Goal: Answer question/provide support

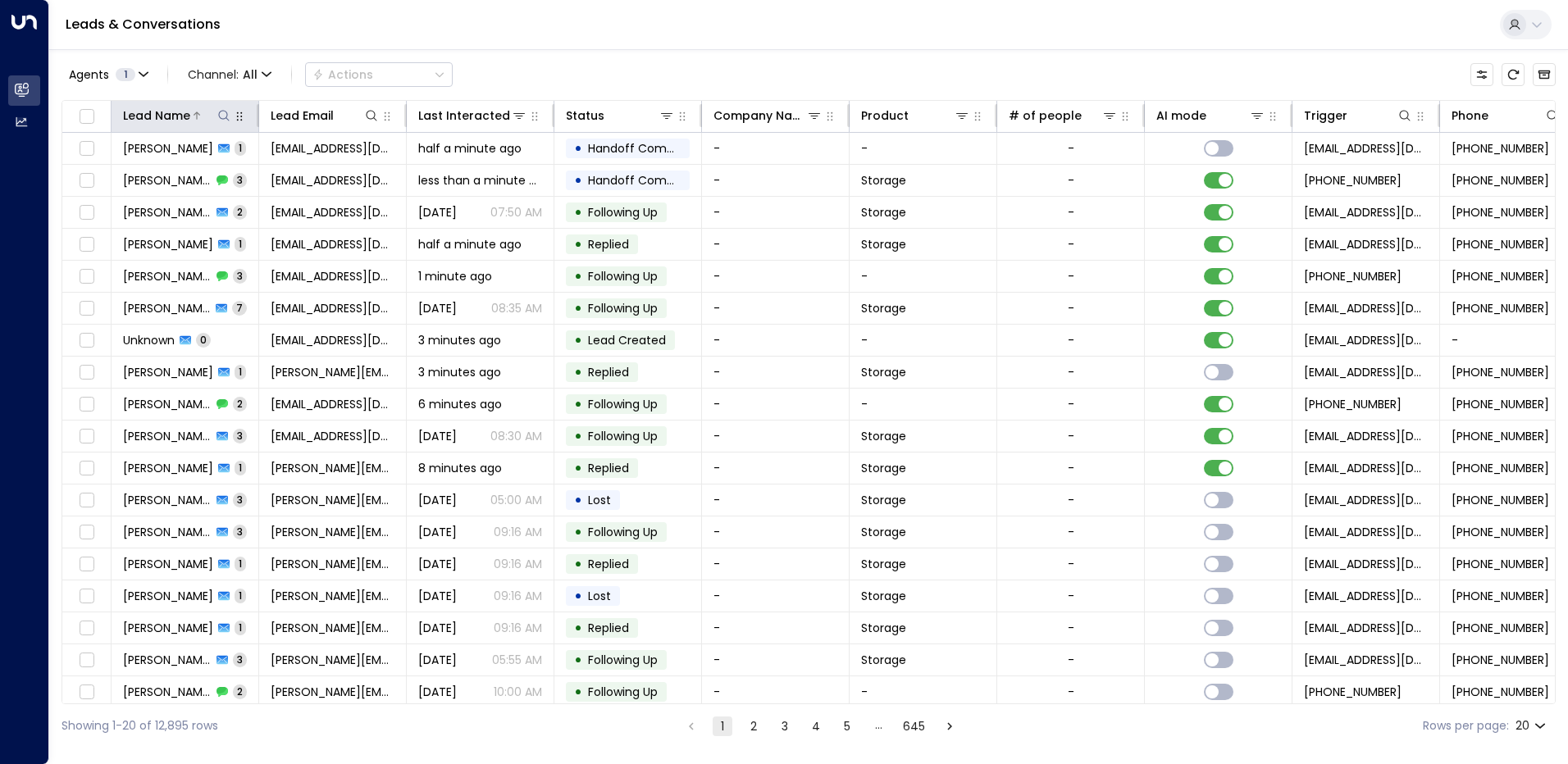
click at [231, 119] on button at bounding box center [223, 115] width 16 height 16
click at [176, 169] on input "text" at bounding box center [223, 175] width 226 height 30
type input "***"
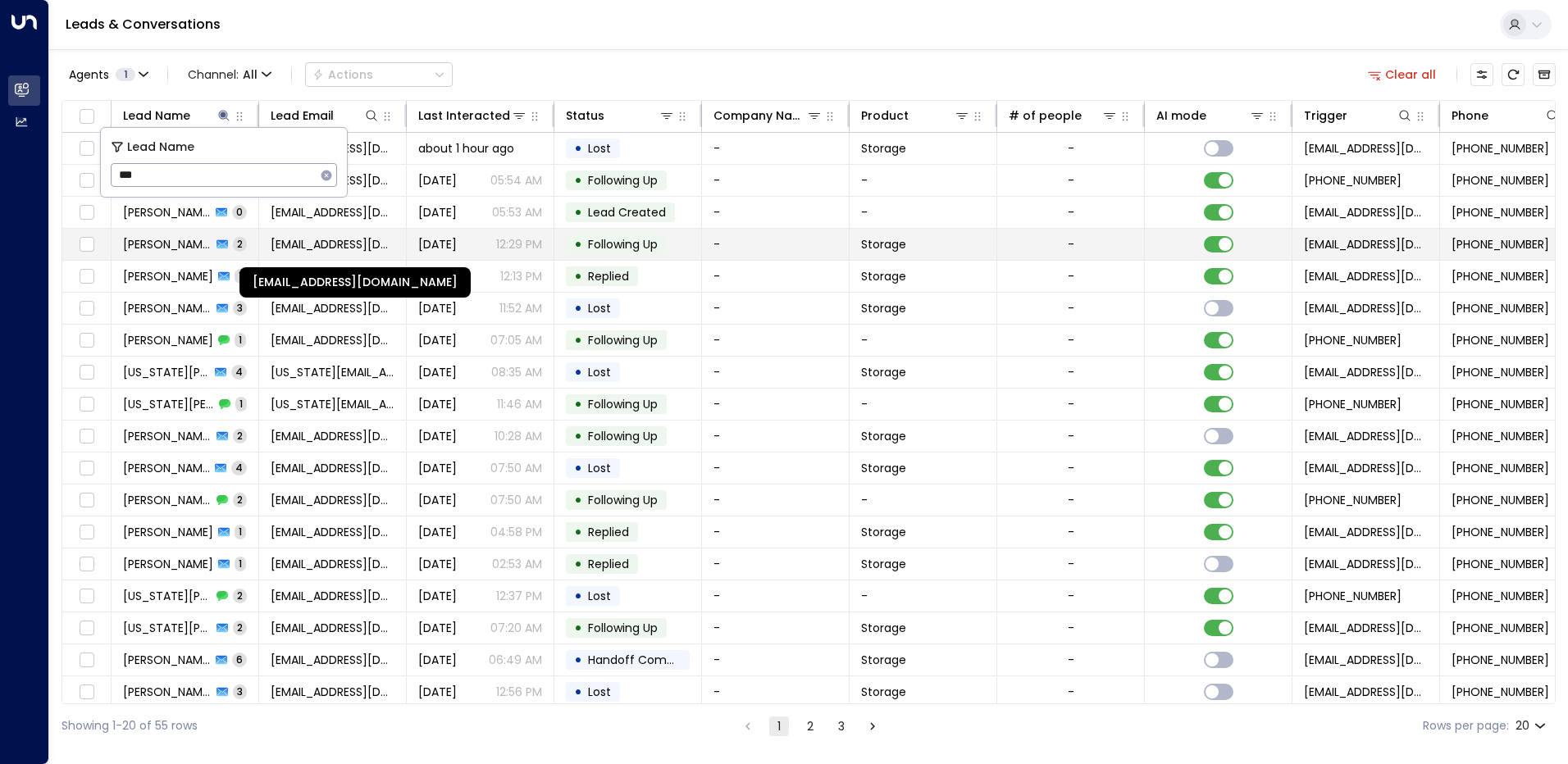
click at [300, 251] on span "[EMAIL_ADDRESS][DOMAIN_NAME]" at bounding box center [333, 244] width 124 height 16
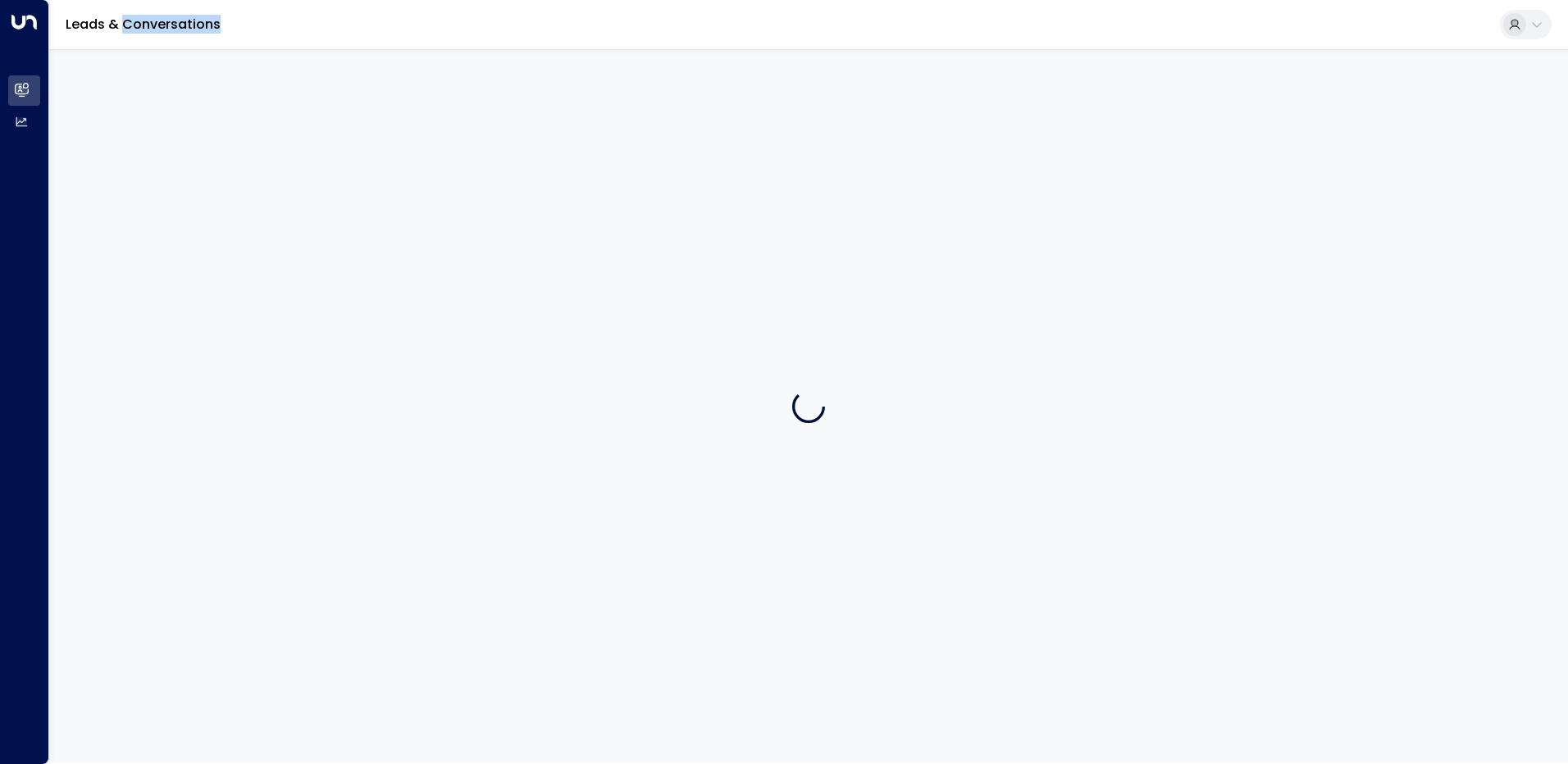
click at [300, 251] on div at bounding box center [808, 405] width 1518 height 713
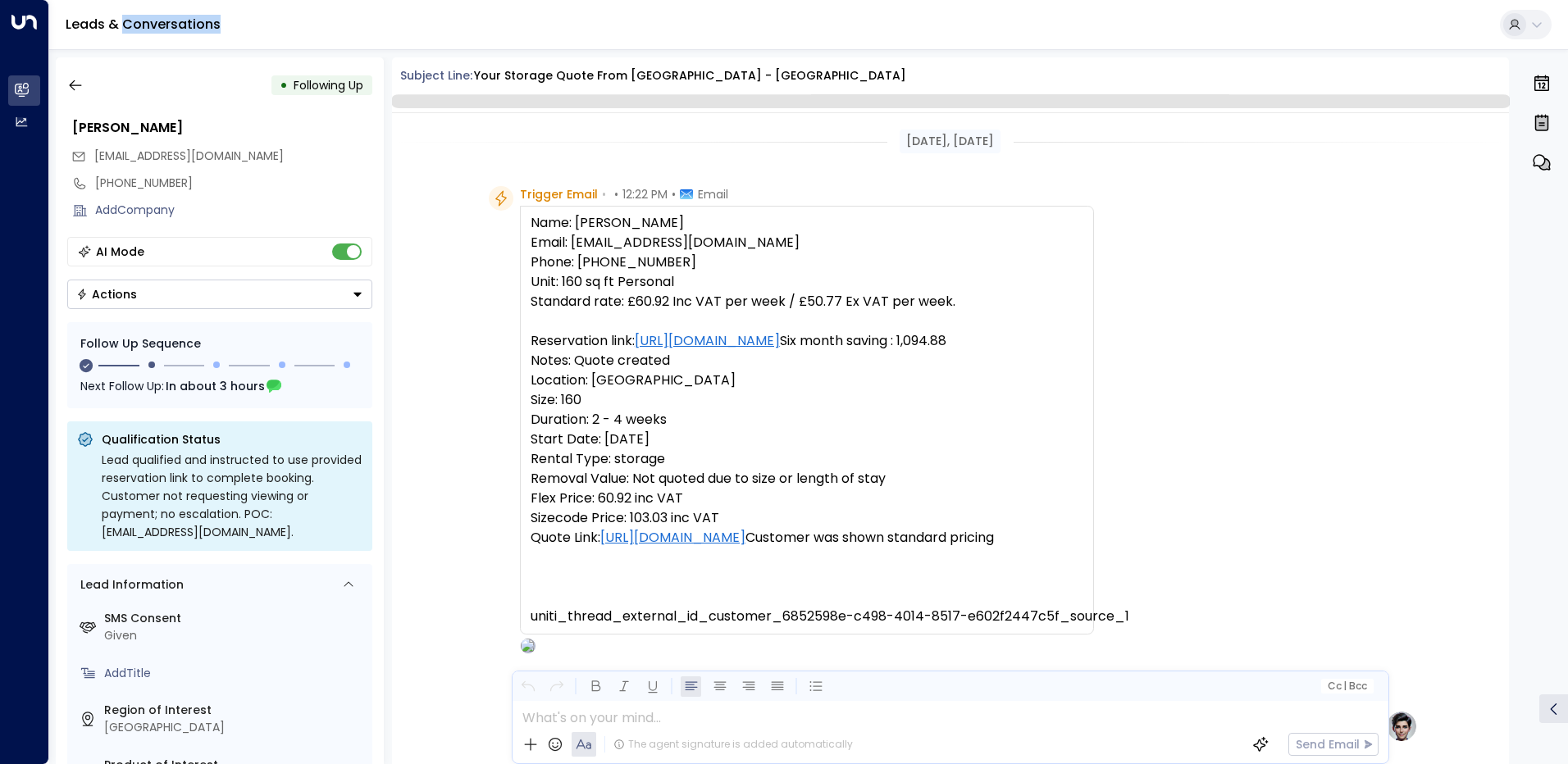
scroll to position [1307, 0]
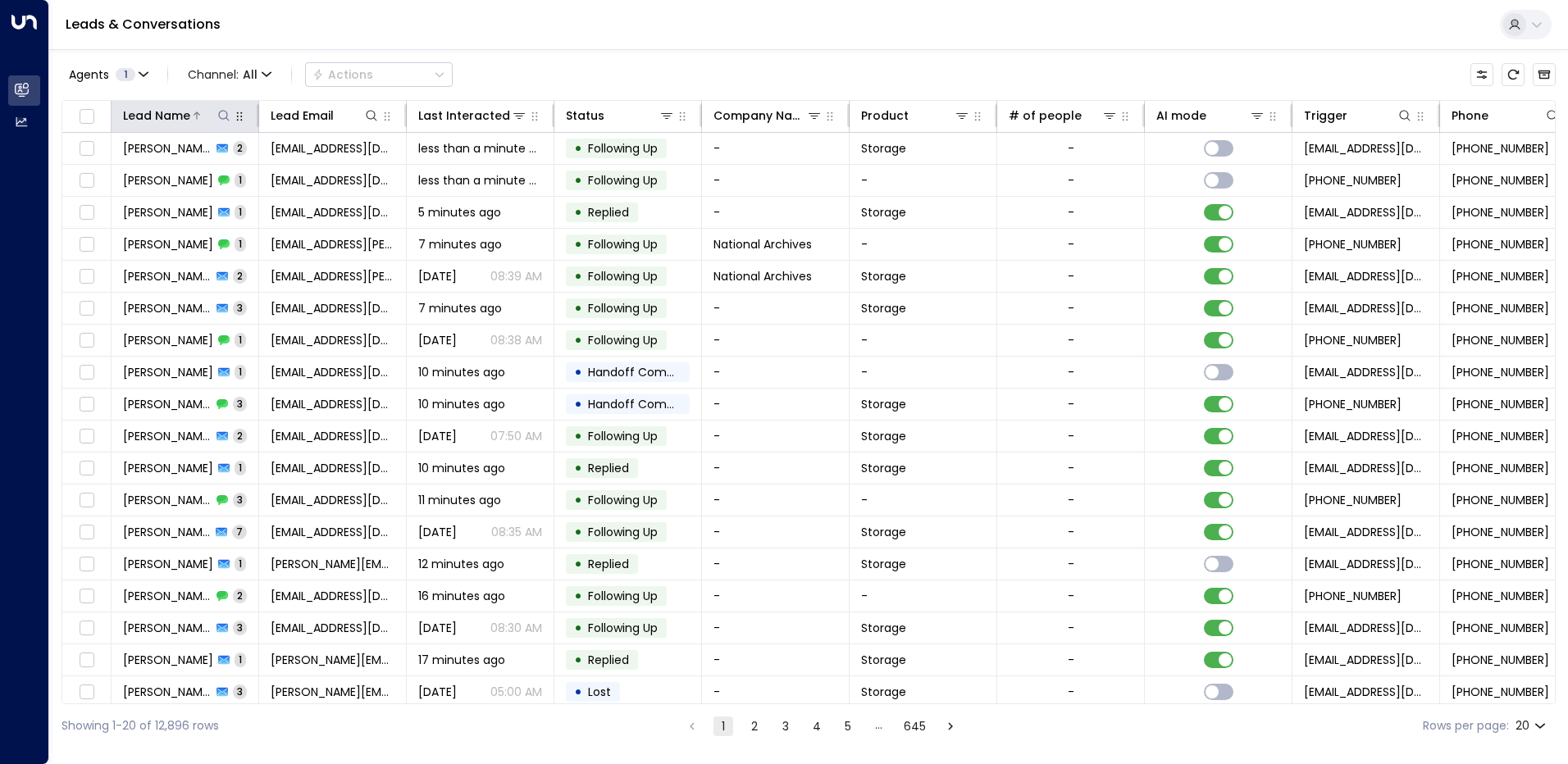
click at [224, 117] on icon at bounding box center [223, 115] width 13 height 13
click at [177, 180] on input "text" at bounding box center [223, 175] width 226 height 30
type input "***"
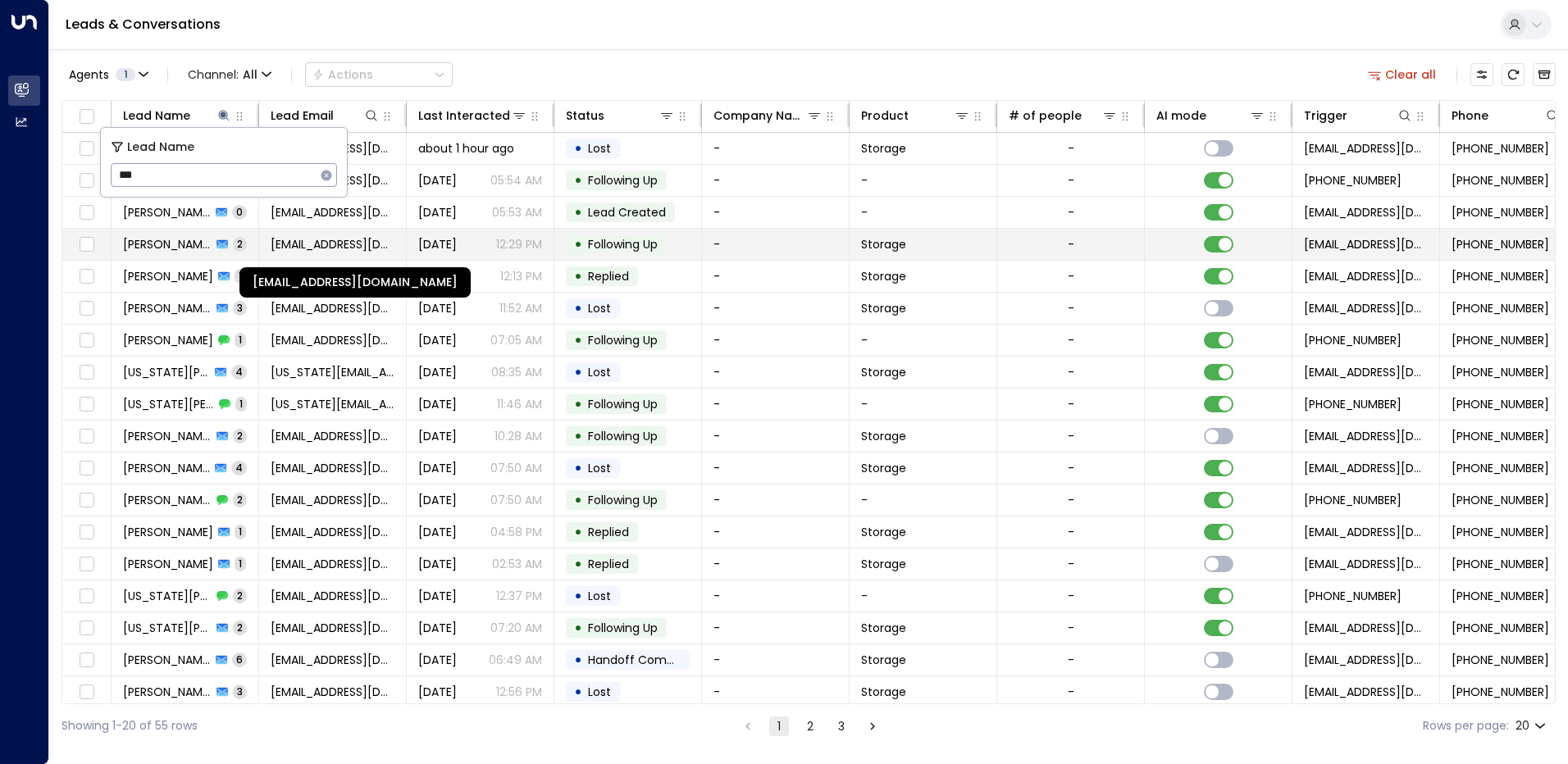
click at [335, 246] on span "[EMAIL_ADDRESS][DOMAIN_NAME]" at bounding box center [333, 244] width 124 height 16
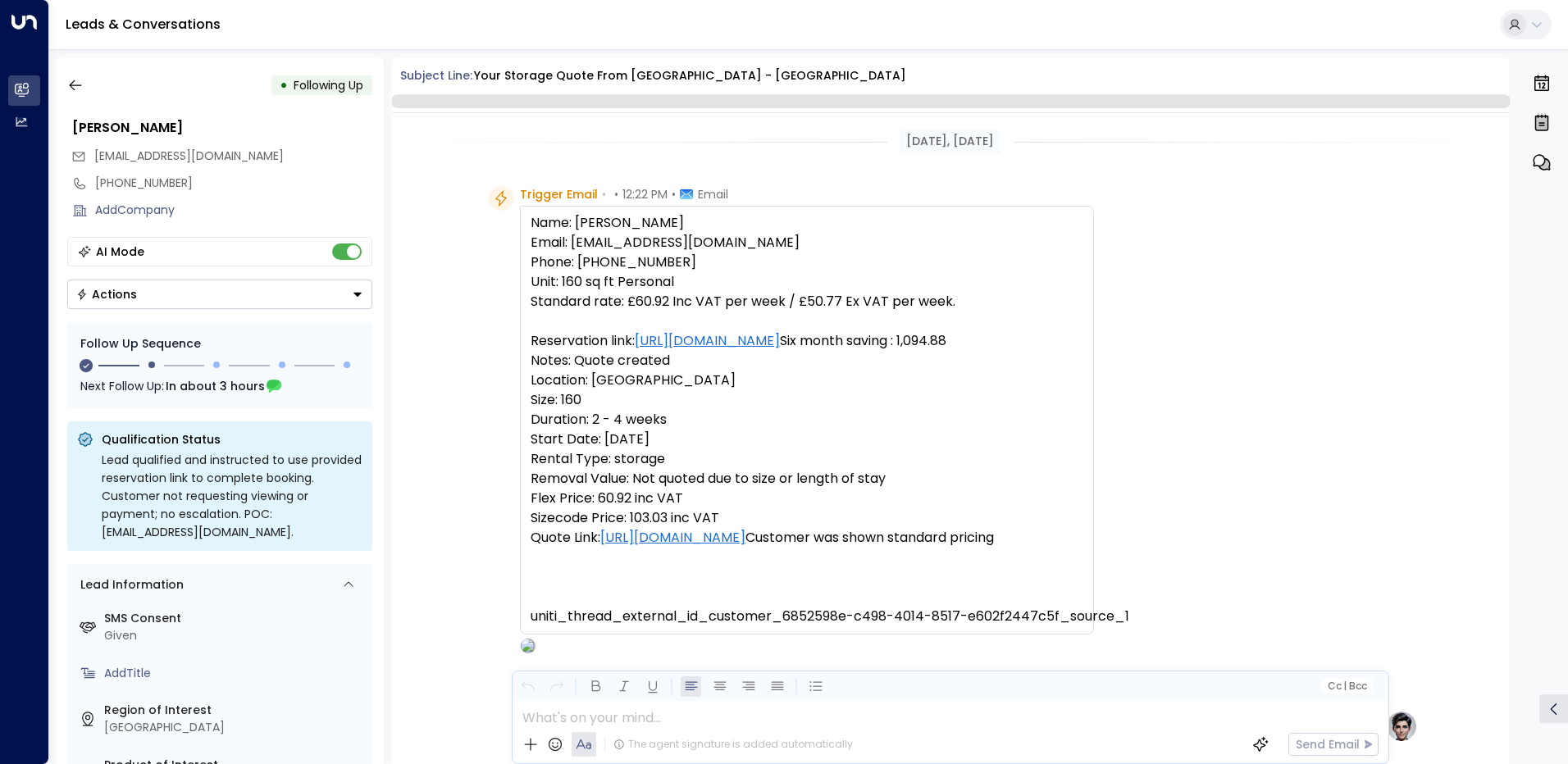
scroll to position [1307, 0]
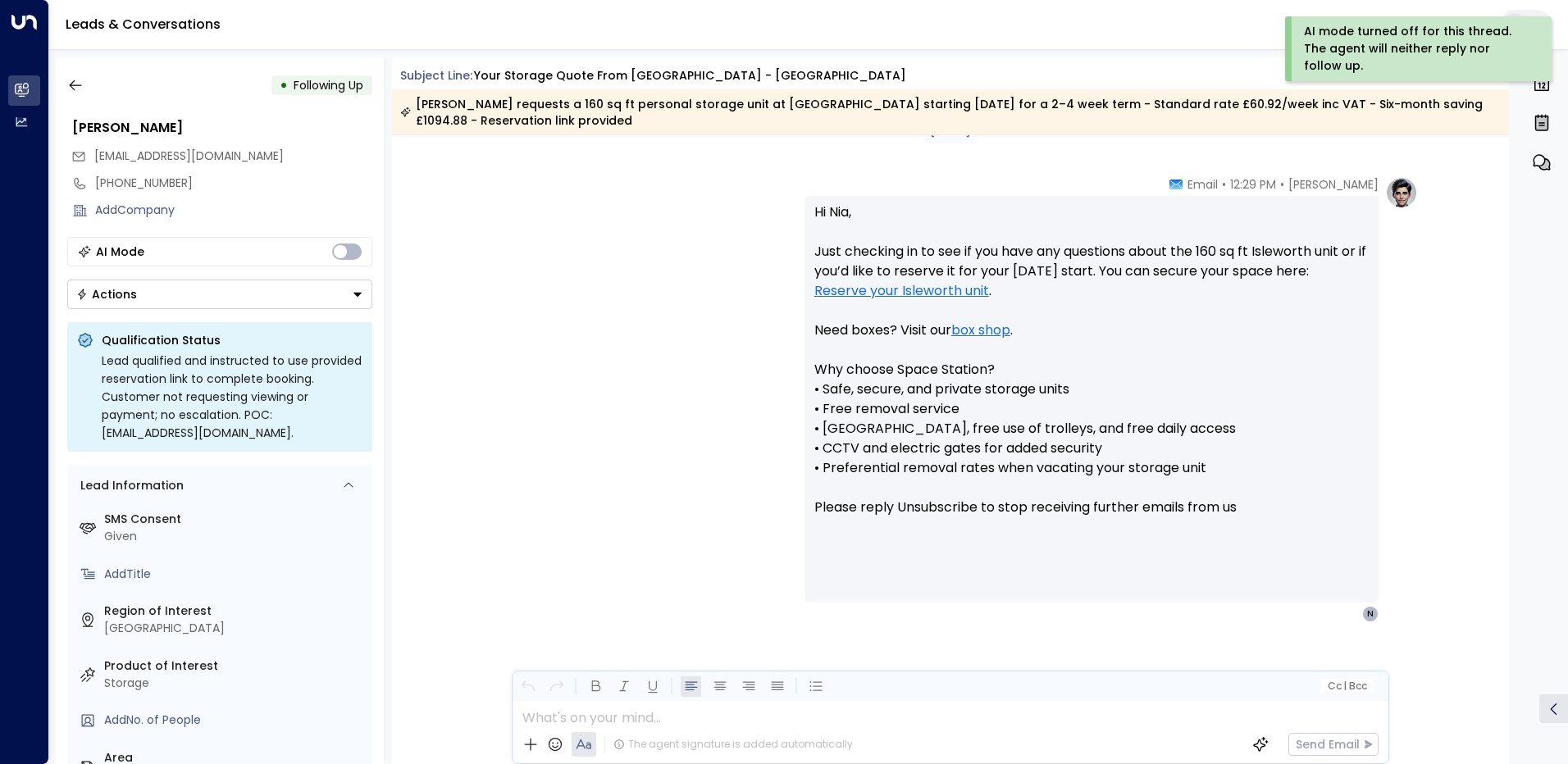
click at [354, 289] on icon "Button group with a nested menu" at bounding box center [357, 293] width 12 height 12
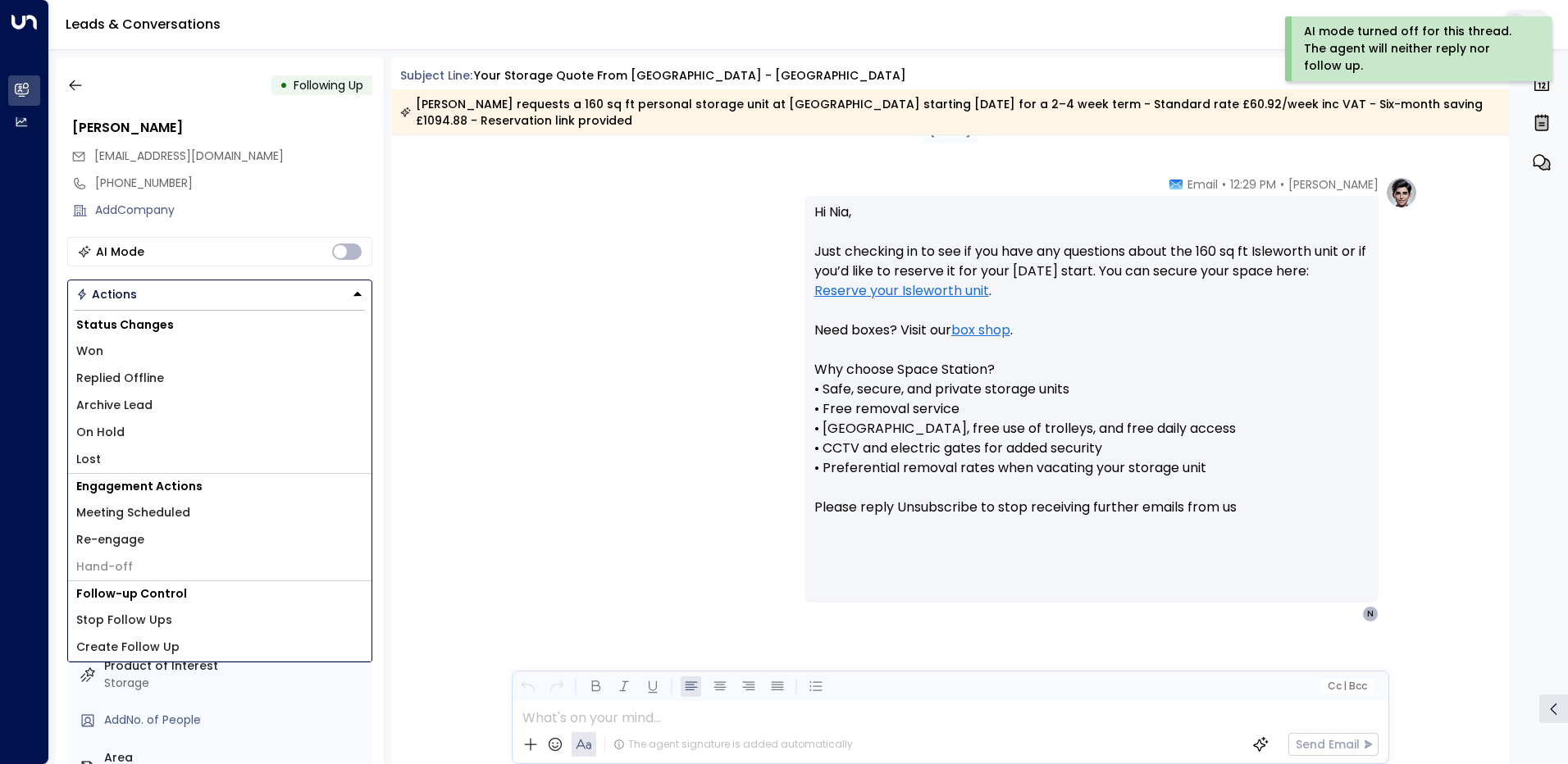
click at [126, 374] on span "Replied Offline" at bounding box center [120, 378] width 88 height 17
